Goal: Task Accomplishment & Management: Manage account settings

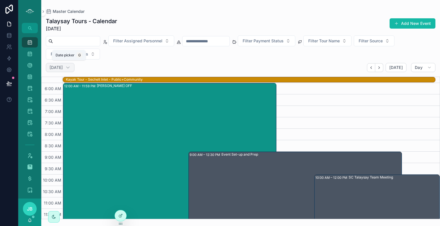
click at [63, 70] on h2 "[DATE]" at bounding box center [56, 68] width 13 height 6
select select "****"
select select "*"
click at [400, 66] on span "[DATE]" at bounding box center [395, 67] width 13 height 5
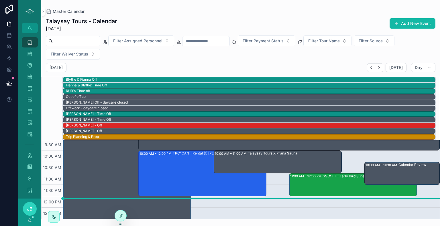
scroll to position [83, 0]
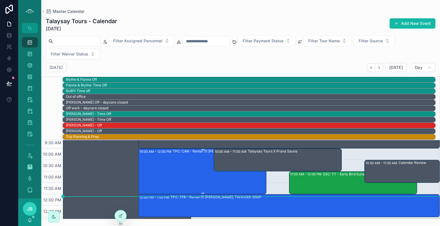
click at [200, 174] on div "TPC: CAN - Rental (1) [PERSON_NAME], TW:WNZG-YJHW" at bounding box center [220, 171] width 94 height 45
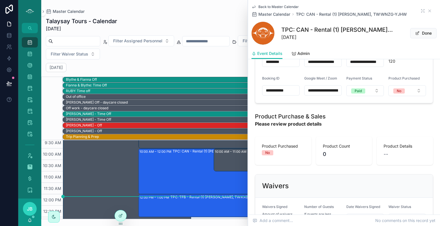
scroll to position [372, 0]
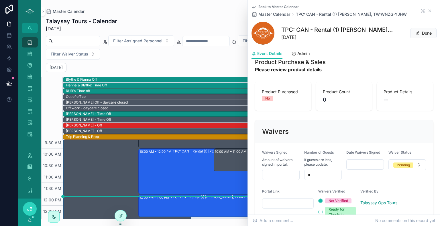
click at [210, 66] on div "[DATE] [DATE] Day" at bounding box center [240, 67] width 399 height 9
click at [427, 9] on icon "scrollable content" at bounding box center [429, 11] width 5 height 5
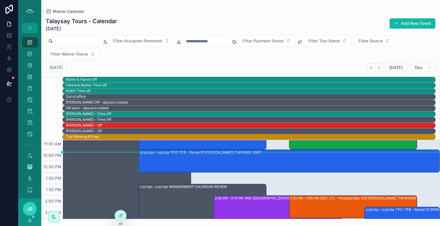
scroll to position [168, 0]
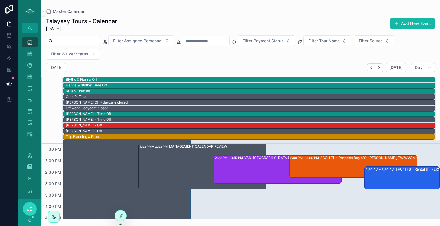
click at [384, 180] on div "2:30 PM – 3:30 PM TPC: TFB - Rental (1) Devi Desabhapla, TW:NAZP-KCMM" at bounding box center [403, 178] width 74 height 22
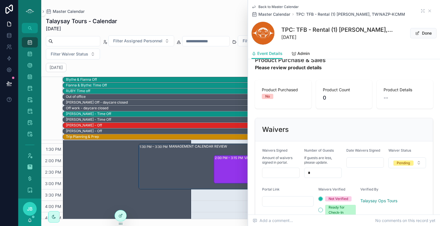
scroll to position [396, 0]
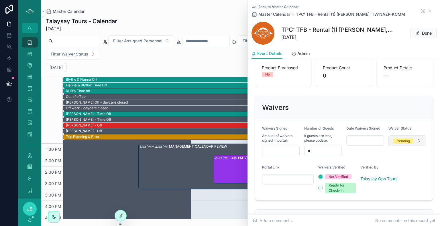
click at [412, 139] on button "Pending" at bounding box center [407, 140] width 38 height 11
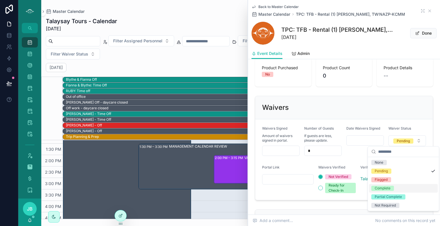
click at [386, 190] on div "Complete" at bounding box center [383, 188] width 16 height 5
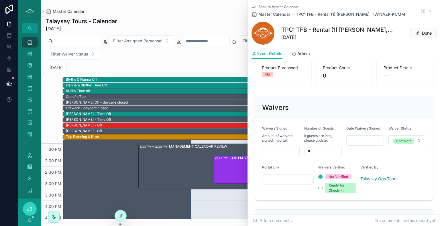
click at [276, 149] on input "scrollable content" at bounding box center [280, 151] width 37 height 8
type input "***"
click at [388, 153] on div "Waiver Status Complete" at bounding box center [407, 141] width 38 height 30
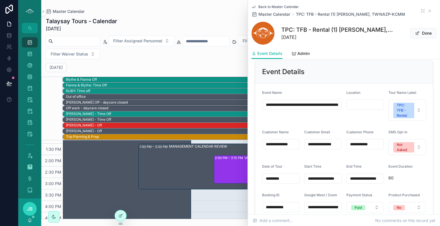
scroll to position [199, 0]
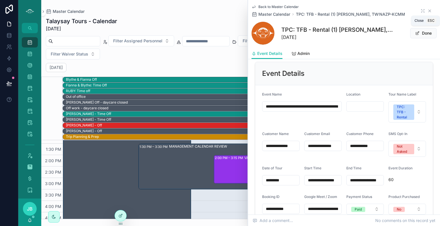
click at [429, 11] on icon "scrollable content" at bounding box center [430, 11] width 2 height 2
